Goal: Task Accomplishment & Management: Manage account settings

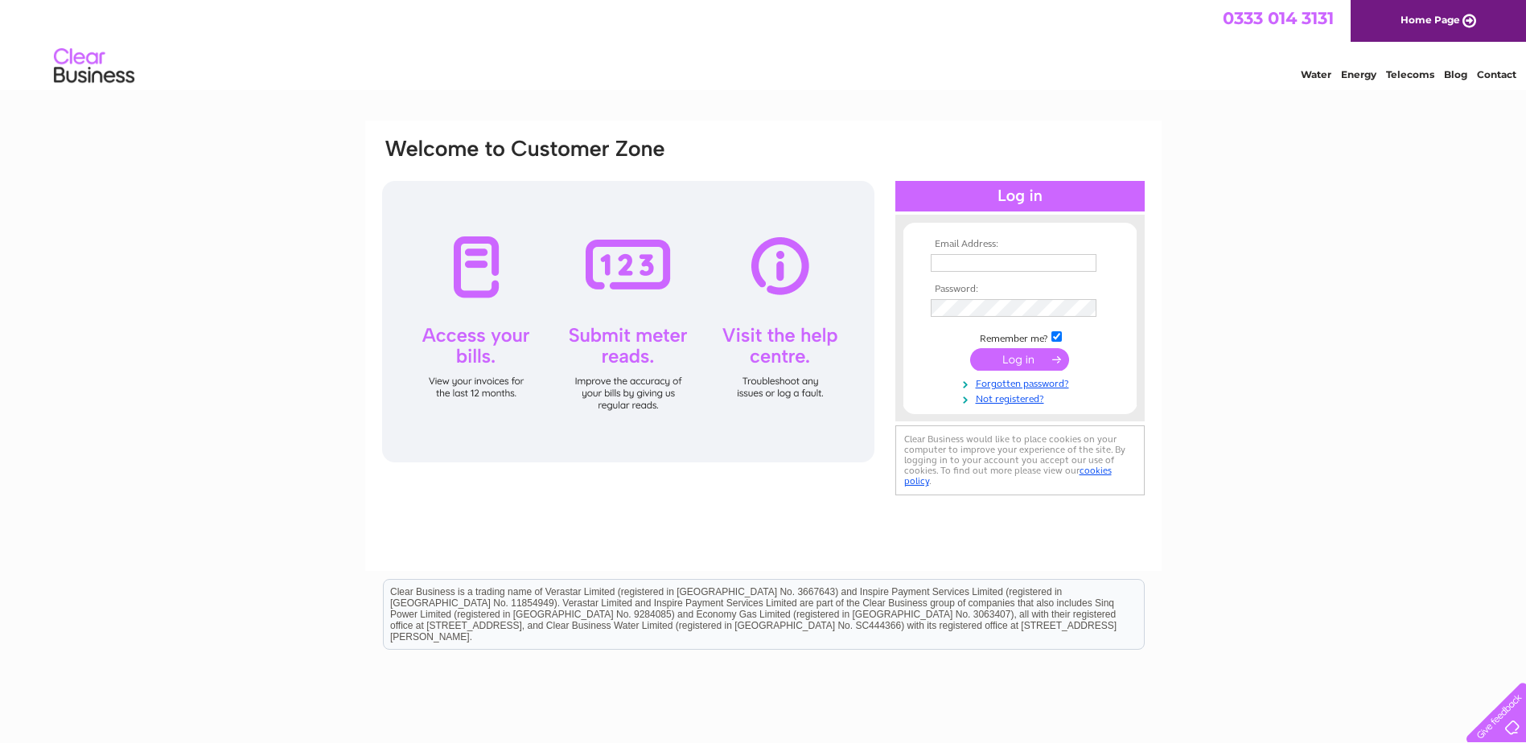
click at [956, 260] on input "text" at bounding box center [1014, 263] width 166 height 18
type input "accounts@loreburn.org.uk"
click at [1014, 357] on input "submit" at bounding box center [1019, 361] width 99 height 23
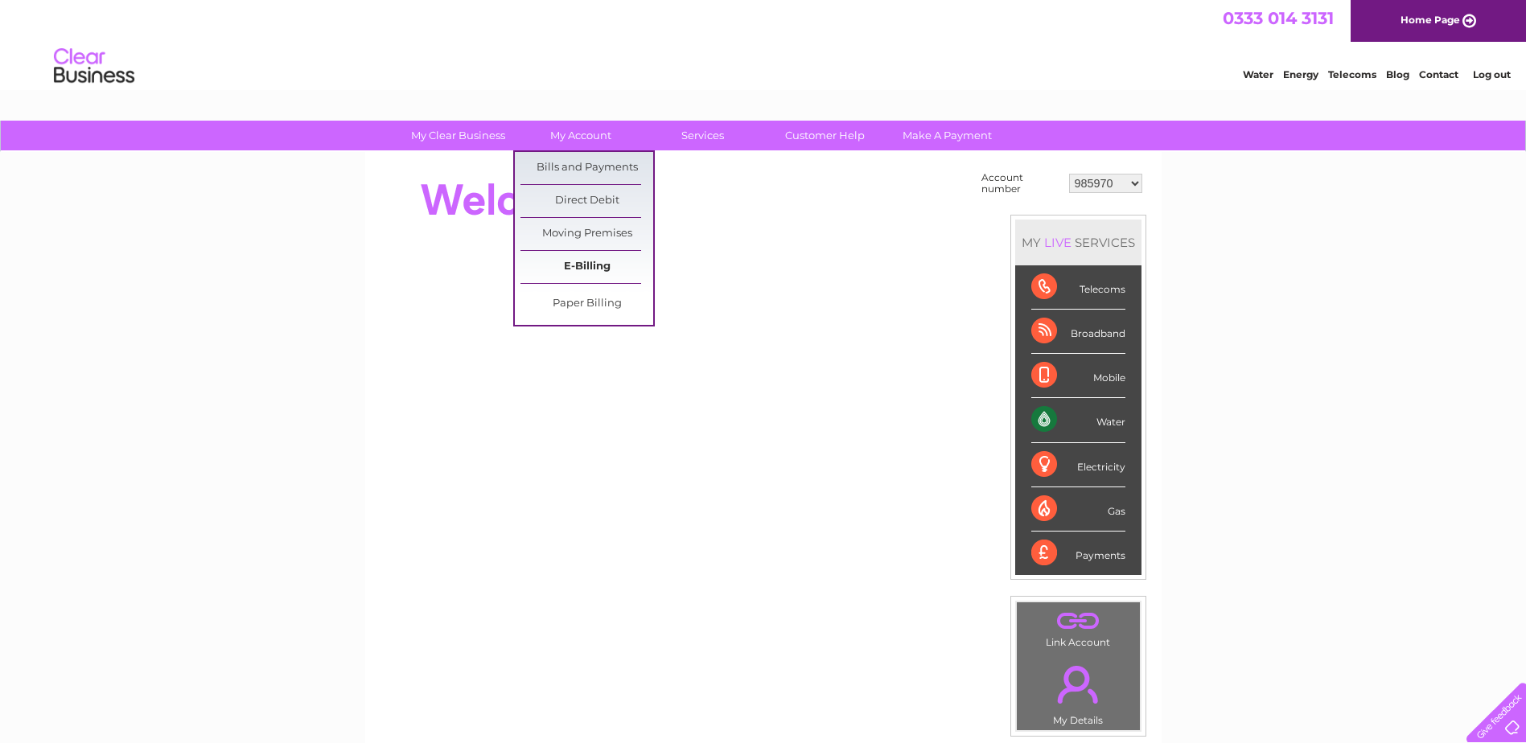
click at [570, 257] on link "E-Billing" at bounding box center [586, 267] width 133 height 32
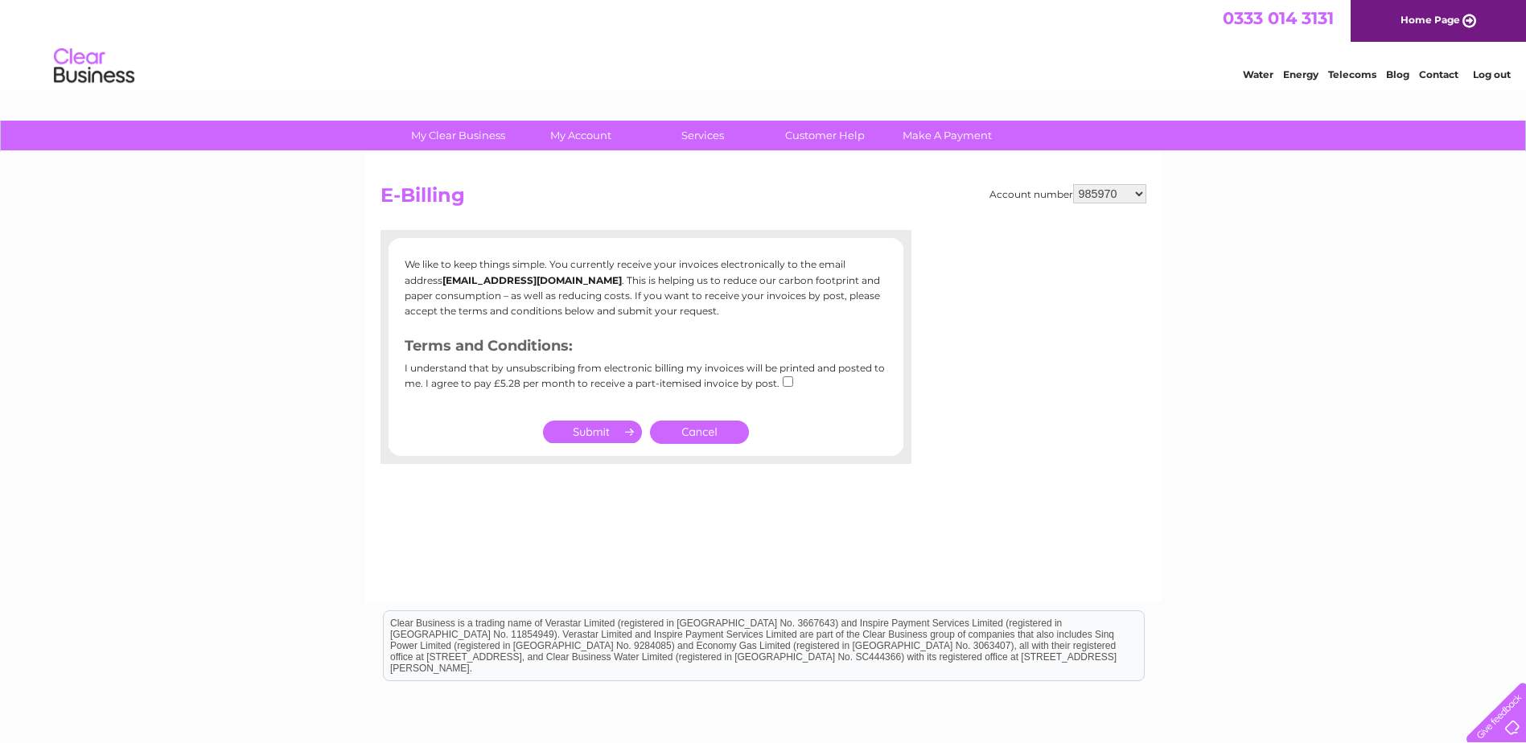
click at [709, 432] on link "Cancel" at bounding box center [699, 432] width 99 height 23
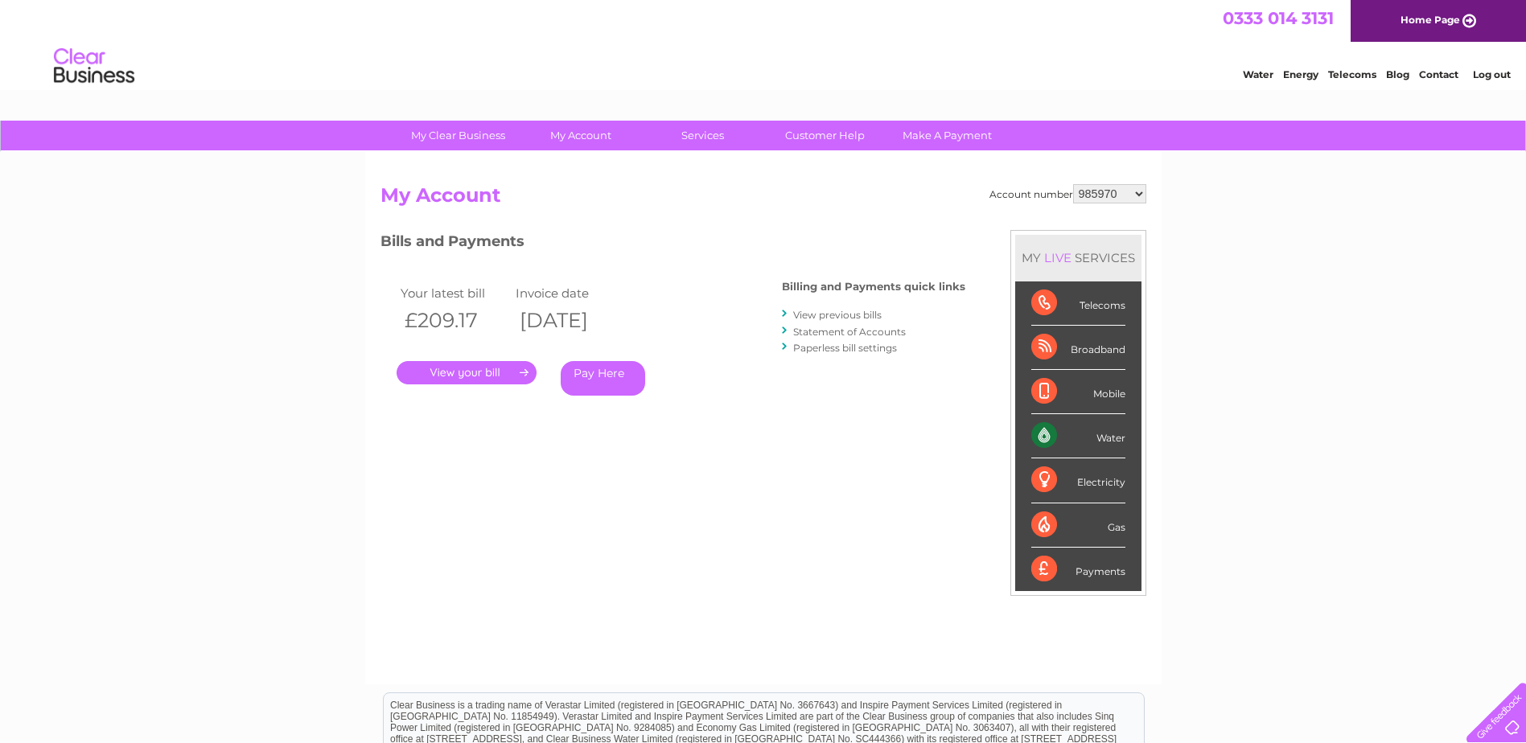
click at [503, 372] on link "." at bounding box center [467, 372] width 140 height 23
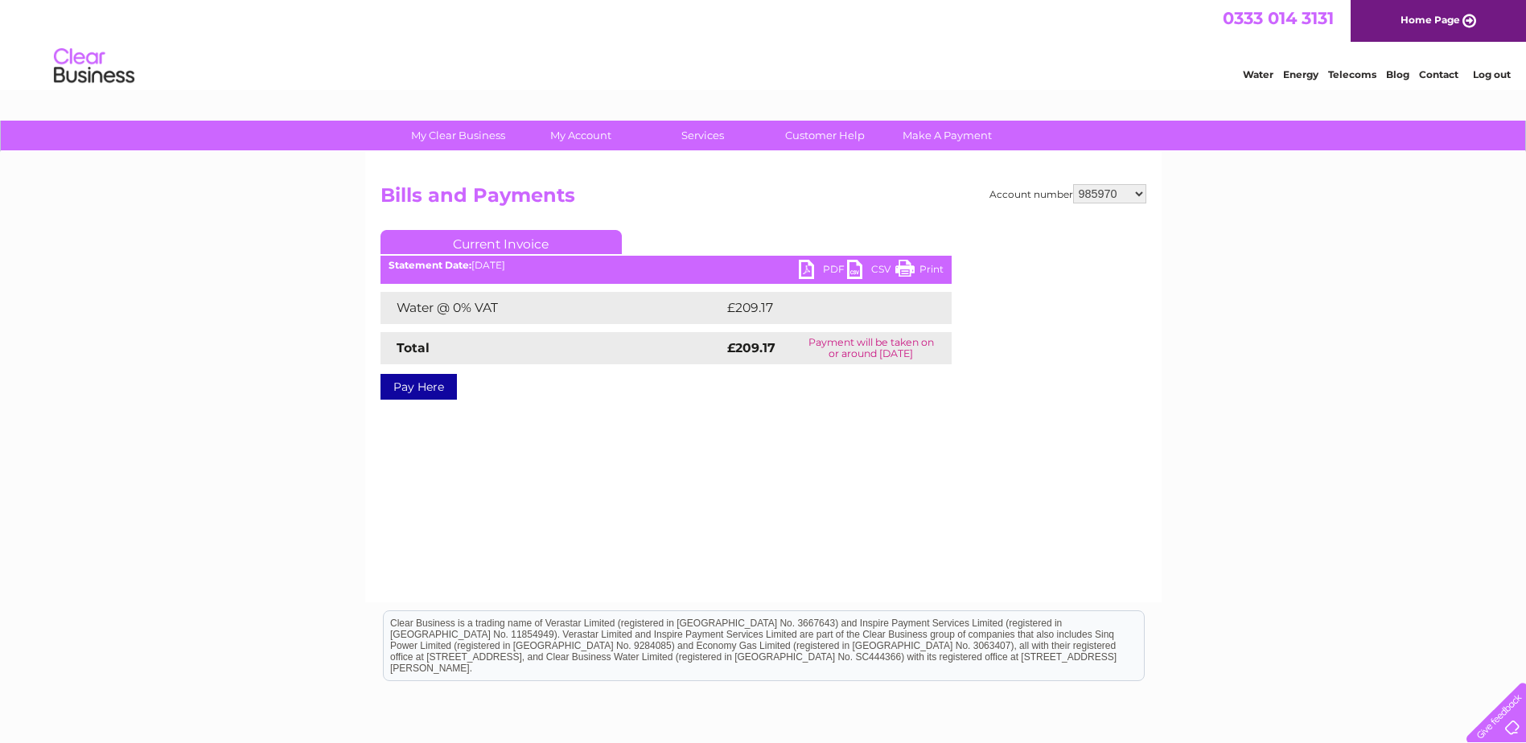
click at [821, 265] on link "PDF" at bounding box center [823, 271] width 48 height 23
click at [1129, 191] on select "985970 991462 1130551 30282522 30308973" at bounding box center [1109, 193] width 73 height 19
select select "991462"
click at [1073, 184] on select "985970 991462 1130551 30282522 30308973" at bounding box center [1109, 193] width 73 height 19
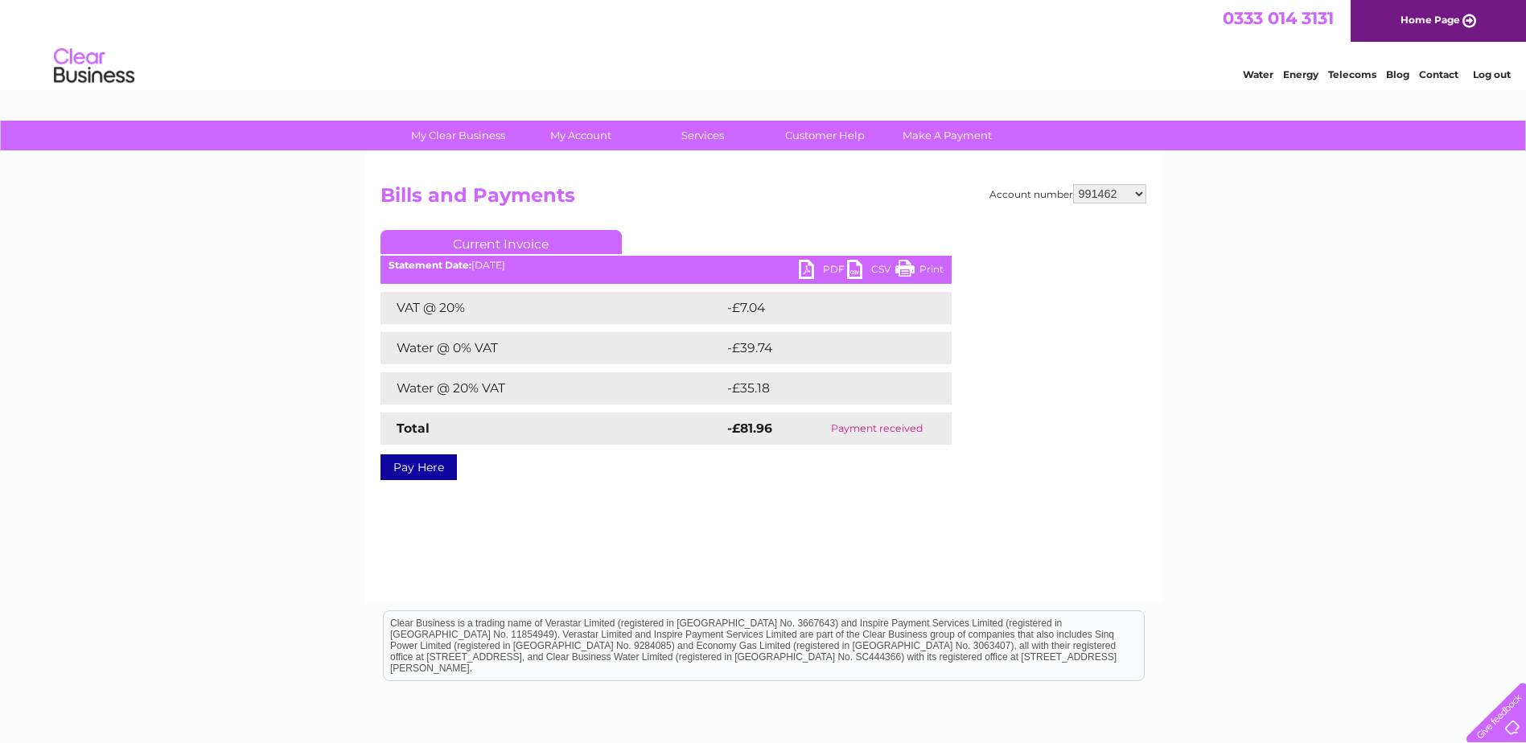
drag, startPoint x: 0, startPoint y: 0, endPoint x: 1133, endPoint y: 192, distance: 1149.6
click at [1133, 192] on select "985970 991462 1130551 30282522 30308973" at bounding box center [1109, 193] width 73 height 19
select select "1130551"
click at [1073, 184] on select "985970 991462 1130551 30282522 30308973" at bounding box center [1109, 193] width 73 height 19
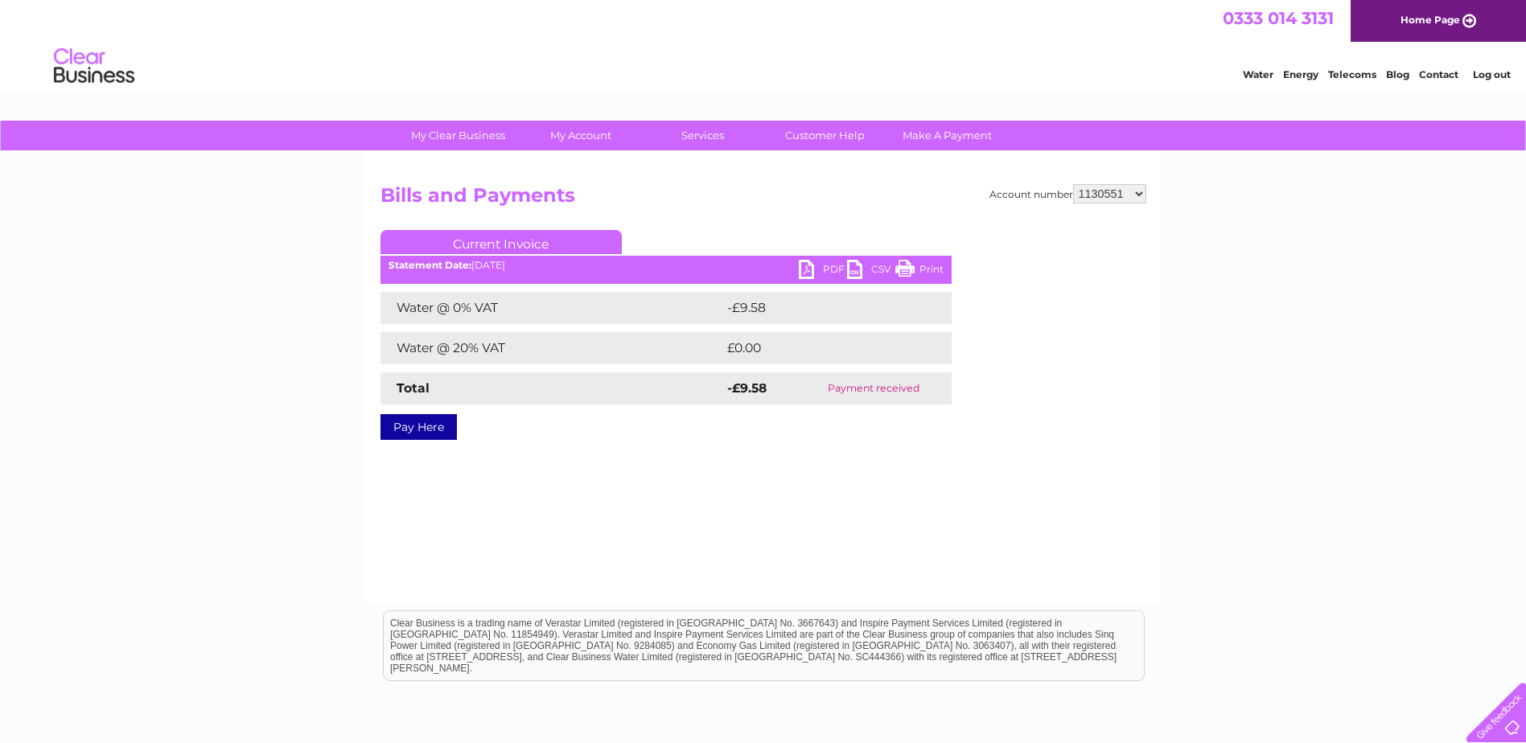
drag, startPoint x: 0, startPoint y: 0, endPoint x: 1138, endPoint y: 191, distance: 1154.2
click at [1138, 191] on select "985970 991462 1130551 30282522 30308973" at bounding box center [1109, 193] width 73 height 19
select select "30282522"
click at [1073, 184] on select "985970 991462 1130551 30282522 30308973" at bounding box center [1109, 193] width 73 height 19
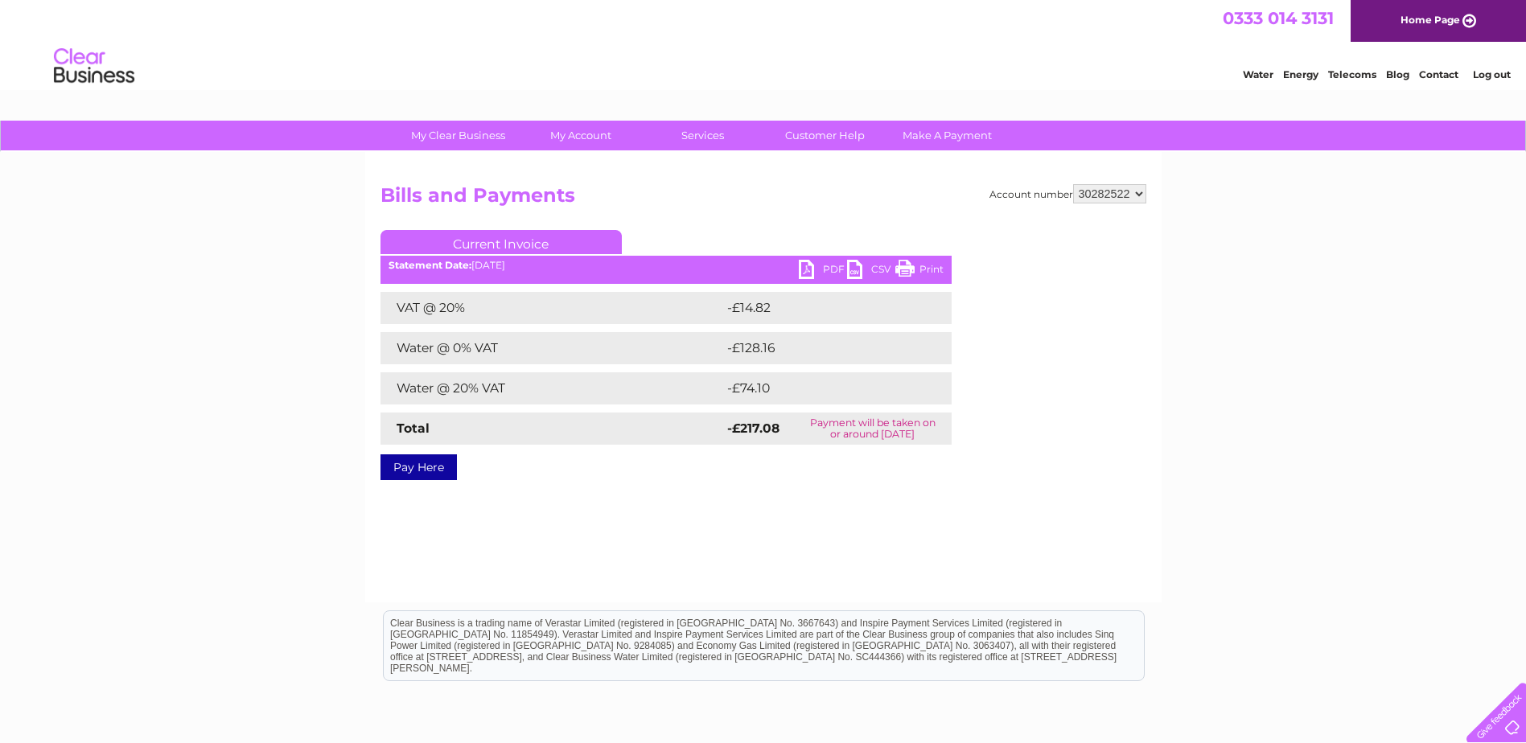
click at [820, 263] on link "PDF" at bounding box center [823, 271] width 48 height 23
click at [1136, 194] on select "985970 991462 1130551 30282522 30308973" at bounding box center [1109, 193] width 73 height 19
select select "30308973"
click at [1073, 184] on select "985970 991462 1130551 30282522 30308973" at bounding box center [1109, 193] width 73 height 19
